Goal: Find specific fact: Find contact information

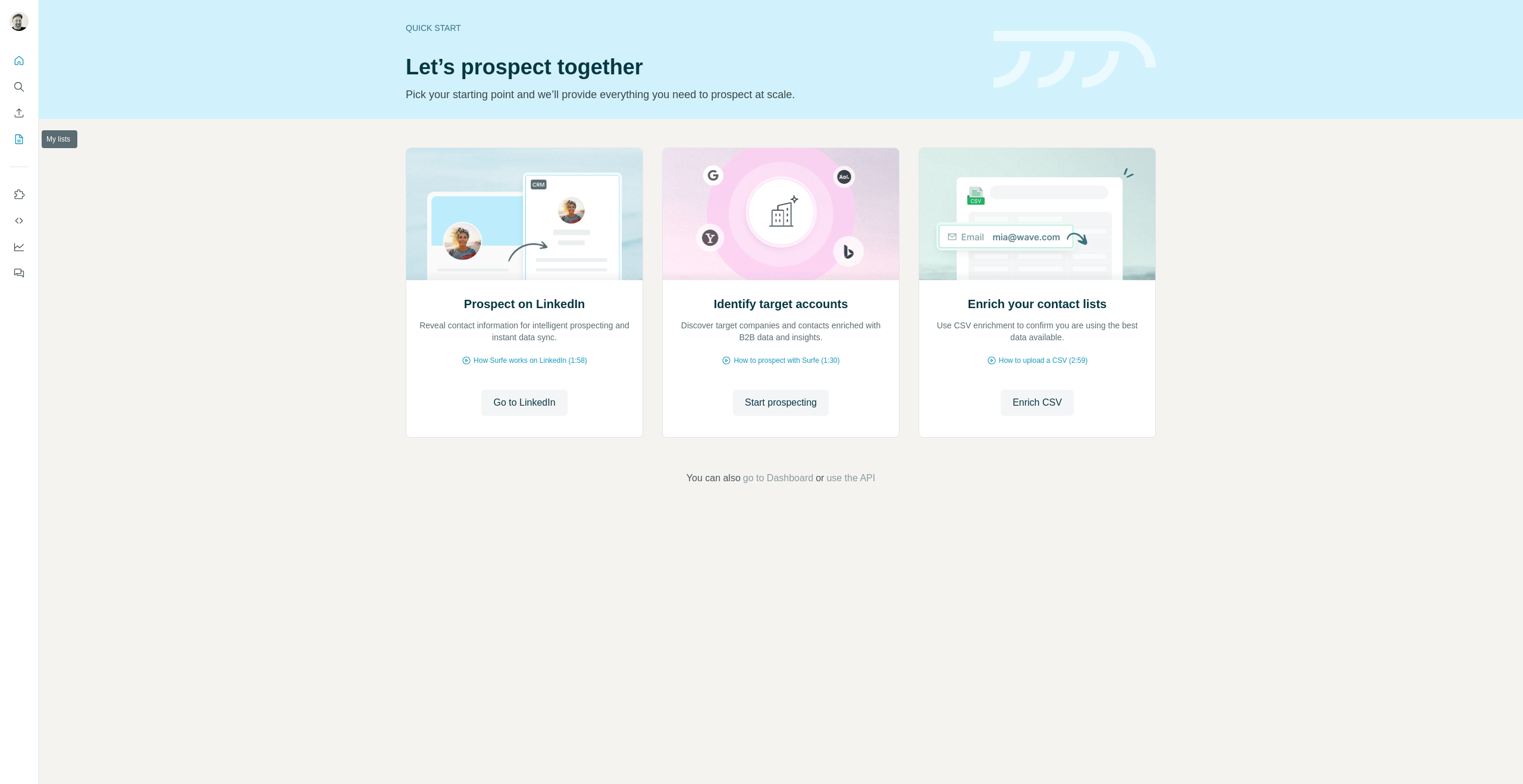
click at [15, 140] on icon "My lists" at bounding box center [19, 139] width 12 height 12
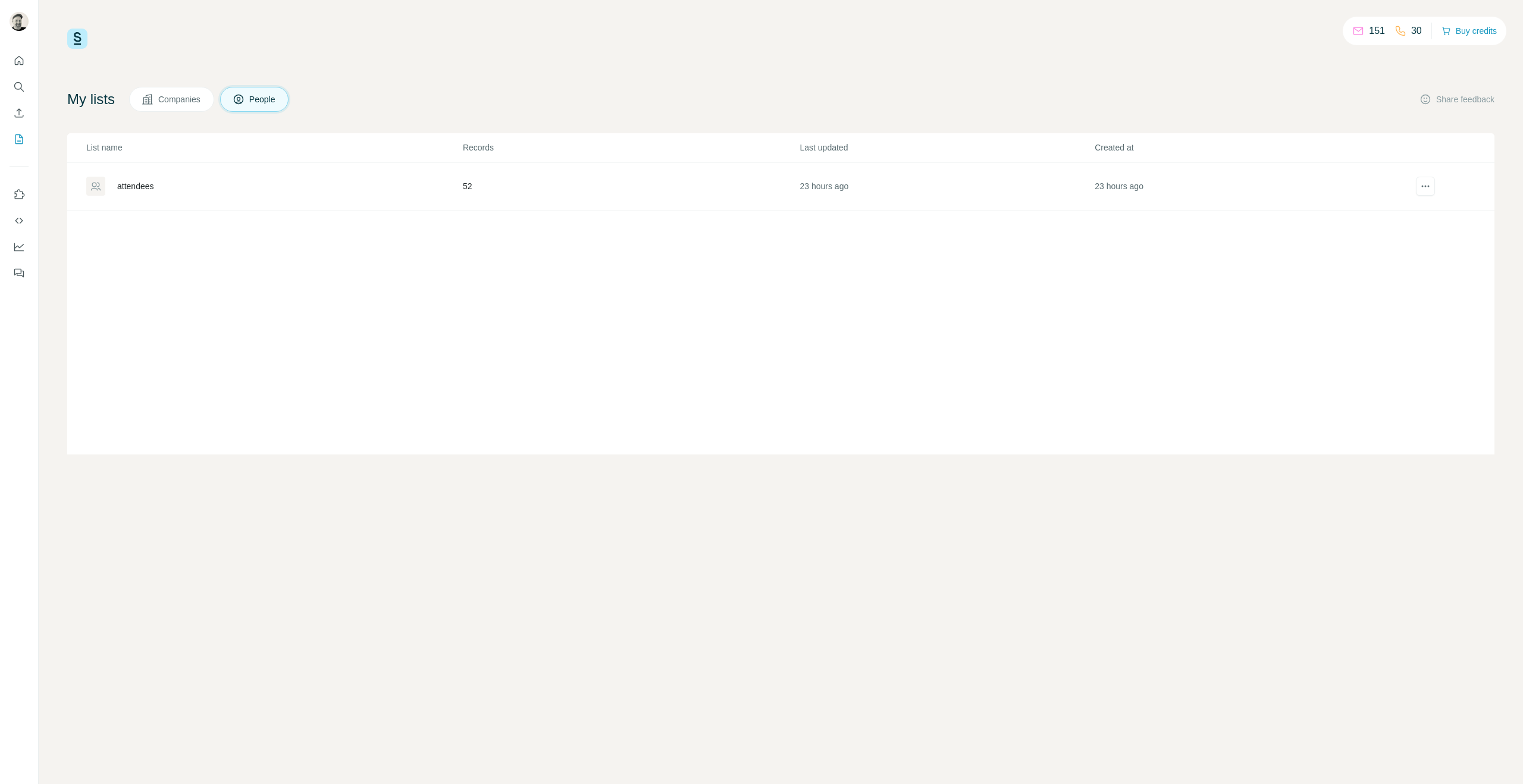
click at [142, 186] on div "attendees" at bounding box center [136, 186] width 37 height 12
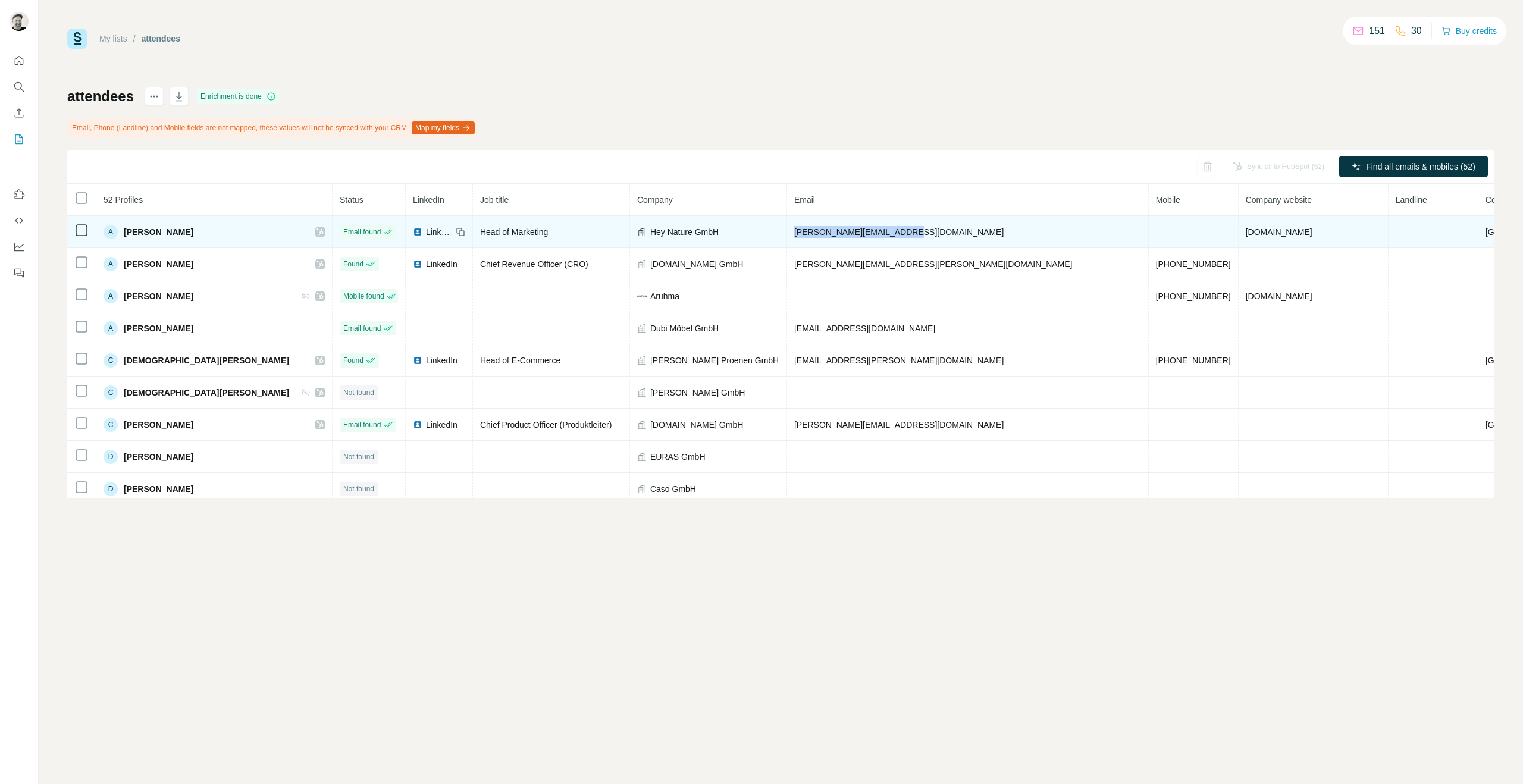
drag, startPoint x: 928, startPoint y: 233, endPoint x: 818, endPoint y: 235, distance: 110.0
click at [818, 235] on td "[PERSON_NAME][EMAIL_ADDRESS][DOMAIN_NAME]" at bounding box center [968, 232] width 362 height 32
copy span "[PERSON_NAME][EMAIL_ADDRESS][DOMAIN_NAME]"
